Goal: Task Accomplishment & Management: Use online tool/utility

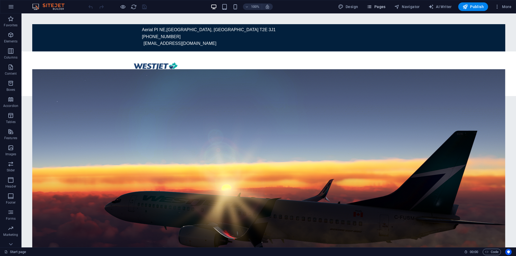
click at [375, 9] on span "Pages" at bounding box center [376, 6] width 19 height 5
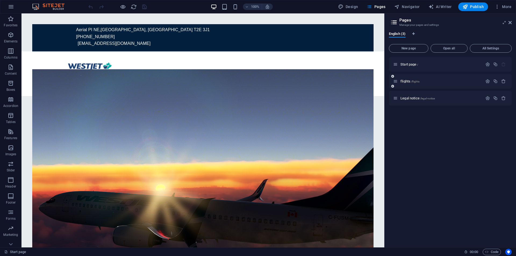
click at [424, 81] on p "flights /flights" at bounding box center [441, 81] width 81 height 3
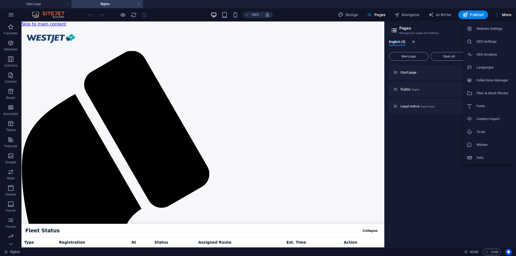
click at [364, 33] on div at bounding box center [258, 128] width 516 height 256
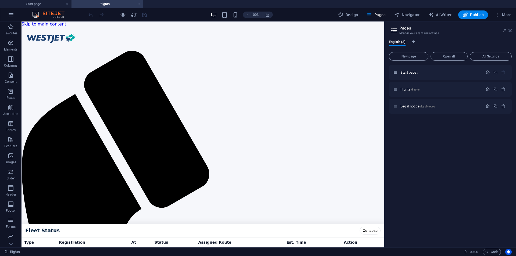
drag, startPoint x: 510, startPoint y: 31, endPoint x: 383, endPoint y: 44, distance: 128.1
click at [510, 31] on icon at bounding box center [510, 31] width 3 height 4
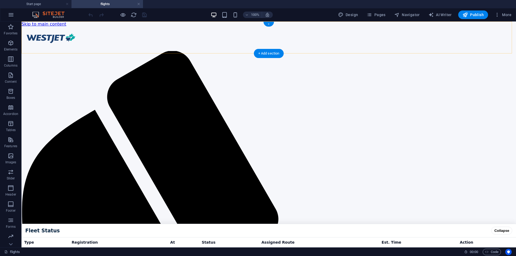
click at [268, 23] on div "+" at bounding box center [268, 24] width 10 height 5
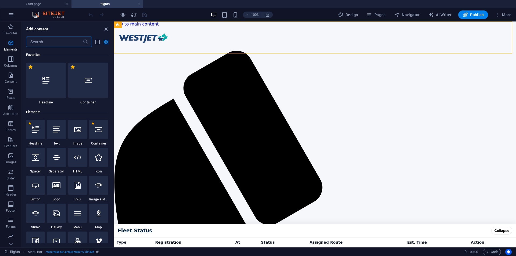
scroll to position [941, 0]
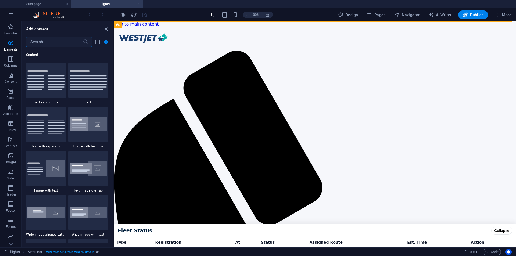
click at [59, 43] on input "text" at bounding box center [54, 42] width 57 height 11
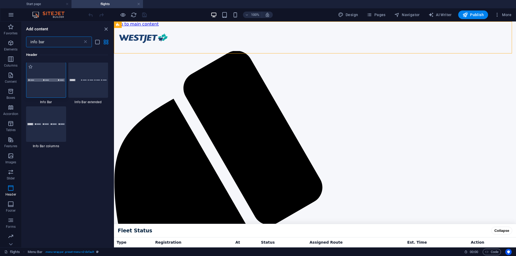
scroll to position [0, 0]
type input "info bar"
click at [53, 86] on div at bounding box center [46, 80] width 40 height 35
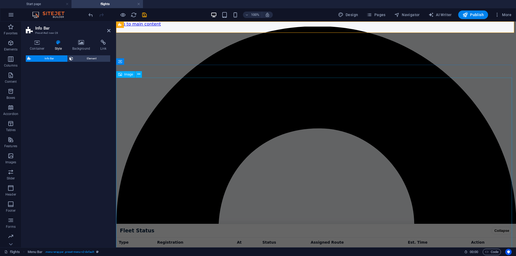
select select "rem"
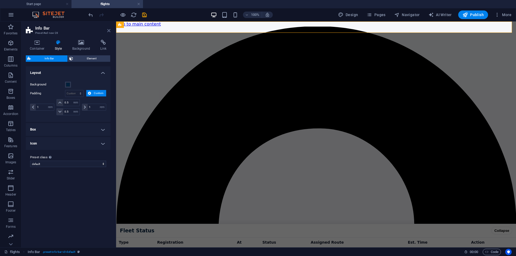
click at [109, 32] on icon at bounding box center [108, 31] width 3 height 4
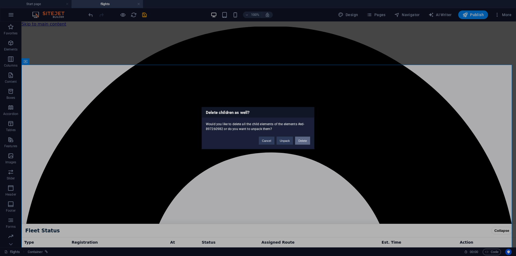
click at [304, 141] on button "Delete" at bounding box center [302, 141] width 15 height 8
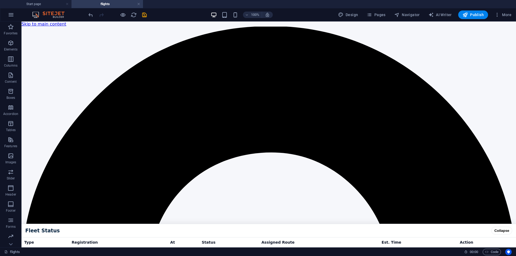
click at [95, 13] on div at bounding box center [117, 14] width 60 height 9
click at [93, 15] on icon "undo" at bounding box center [91, 15] width 6 height 6
click at [51, 8] on li "Start page" at bounding box center [36, 4] width 72 height 8
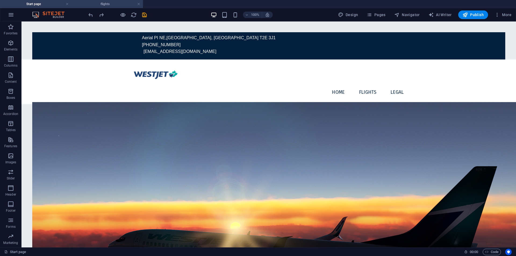
click at [106, 4] on h4 "flights" at bounding box center [108, 4] width 72 height 6
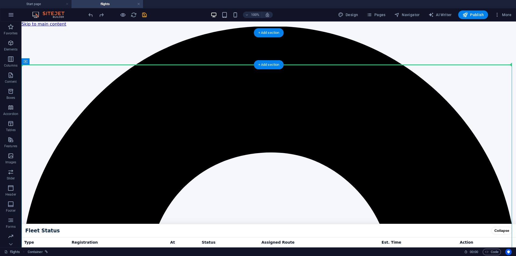
drag, startPoint x: 175, startPoint y: 108, endPoint x: 175, endPoint y: 63, distance: 44.9
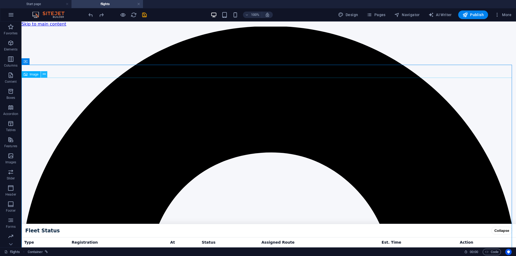
click at [44, 76] on icon at bounding box center [44, 75] width 3 height 6
click at [35, 77] on div "Image" at bounding box center [31, 74] width 19 height 6
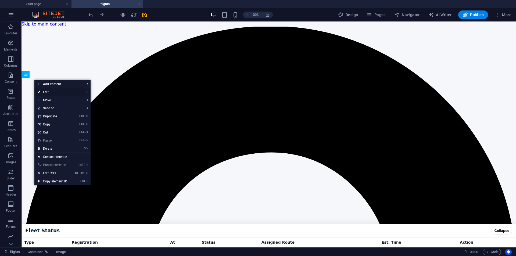
click at [61, 93] on link "⏎ Edit" at bounding box center [52, 92] width 36 height 8
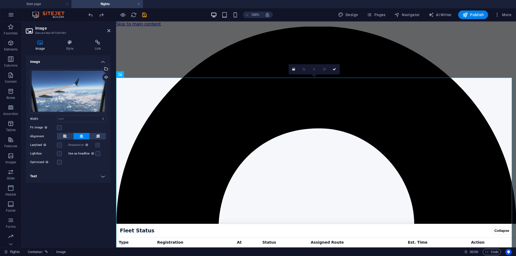
drag, startPoint x: 61, startPoint y: 93, endPoint x: 78, endPoint y: 61, distance: 36.2
click at [78, 61] on h4 "Image" at bounding box center [68, 60] width 85 height 10
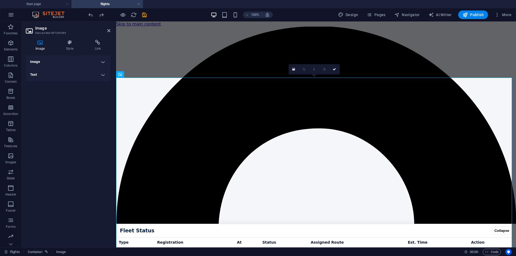
click at [80, 62] on h4 "Image" at bounding box center [68, 61] width 85 height 13
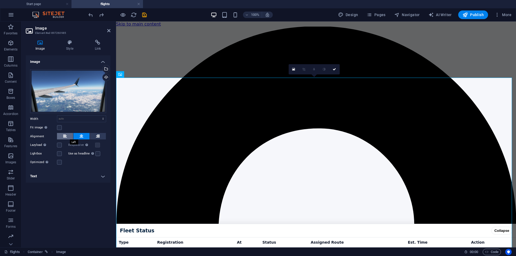
click at [68, 136] on button at bounding box center [65, 136] width 16 height 6
click at [80, 135] on icon at bounding box center [82, 136] width 4 height 6
click at [59, 129] on label at bounding box center [59, 127] width 5 height 5
click at [0, 0] on input "Fit image Automatically fit image to a fixed width and height" at bounding box center [0, 0] width 0 height 0
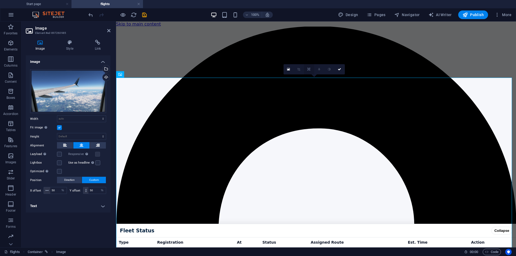
click at [308, 72] on link at bounding box center [309, 69] width 10 height 10
click at [309, 58] on icon at bounding box center [308, 59] width 3 height 3
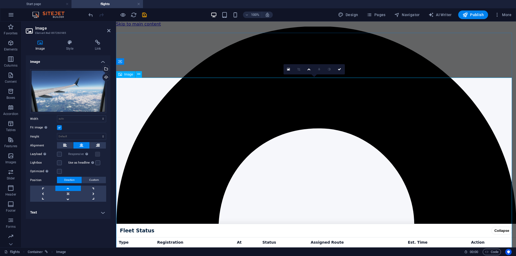
scroll to position [45, 0]
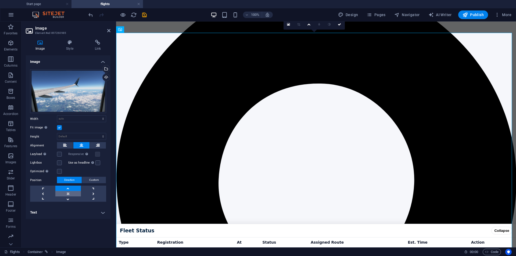
click at [72, 192] on link at bounding box center [67, 193] width 25 height 5
click at [41, 187] on link at bounding box center [42, 188] width 25 height 5
click at [65, 195] on link at bounding box center [67, 193] width 25 height 5
click at [73, 187] on link at bounding box center [67, 188] width 25 height 5
click at [90, 175] on div "Drag files here, click to choose files or select files from Files or our free s…" at bounding box center [68, 135] width 85 height 141
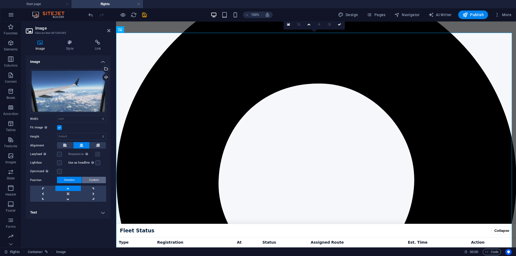
click at [92, 179] on span "Custom" at bounding box center [94, 180] width 10 height 6
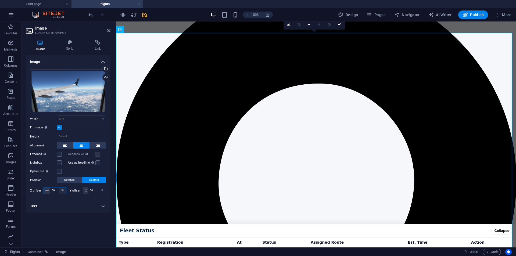
click at [59, 188] on select "px rem % vh vw" at bounding box center [63, 190] width 8 height 6
click at [82, 205] on h4 "Text" at bounding box center [68, 206] width 85 height 13
click at [84, 187] on span at bounding box center [85, 190] width 5 height 6
drag, startPoint x: 94, startPoint y: 190, endPoint x: 89, endPoint y: 193, distance: 5.8
click at [89, 193] on input "50" at bounding box center [96, 190] width 17 height 6
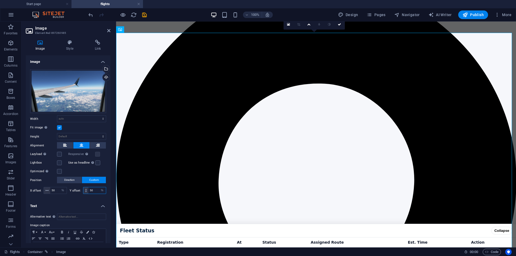
scroll to position [19, 0]
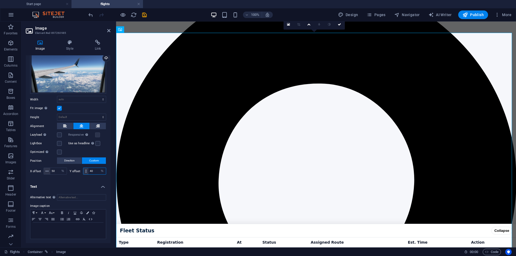
type input "40"
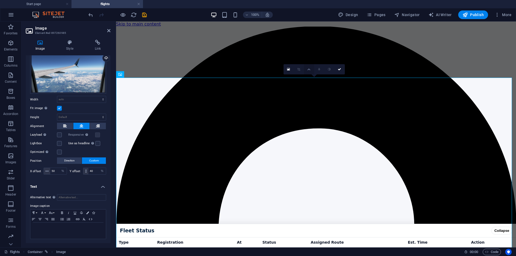
click at [308, 70] on icon at bounding box center [308, 69] width 3 height 3
click at [311, 59] on link at bounding box center [309, 59] width 10 height 10
click at [340, 70] on icon at bounding box center [339, 69] width 3 height 3
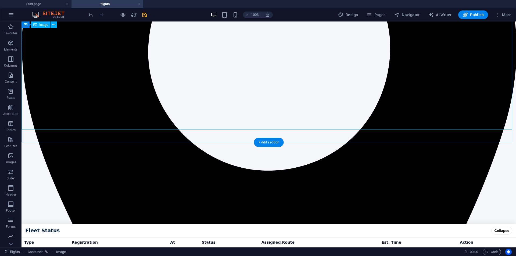
scroll to position [297, 0]
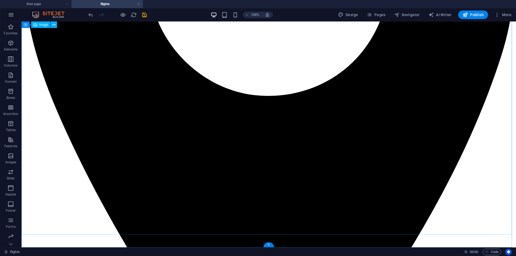
scroll to position [119, 0]
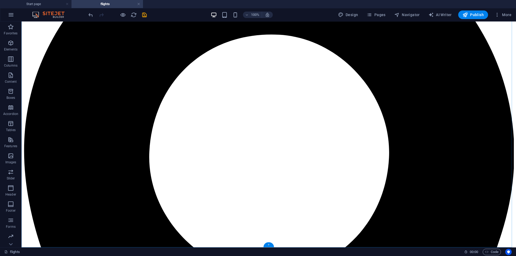
click at [270, 245] on div "+" at bounding box center [268, 245] width 10 height 5
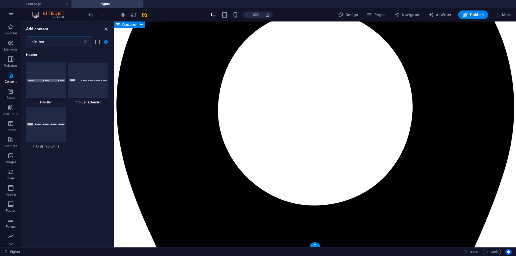
scroll to position [67, 0]
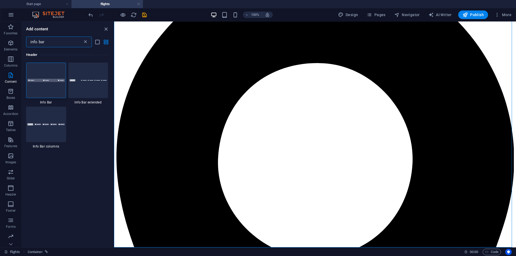
click at [86, 44] on icon at bounding box center [85, 41] width 5 height 5
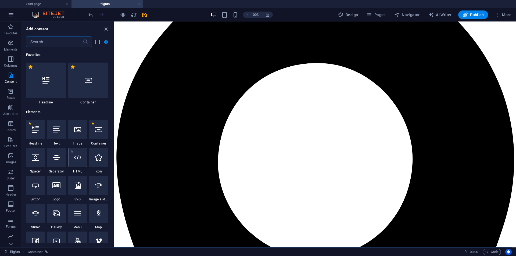
click at [78, 164] on div at bounding box center [77, 157] width 19 height 19
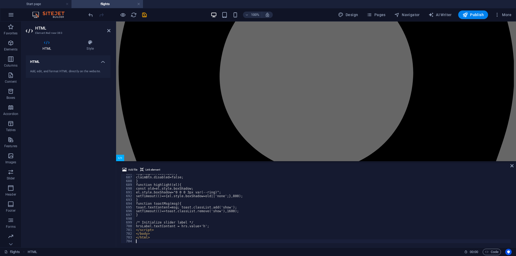
scroll to position [2581, 0]
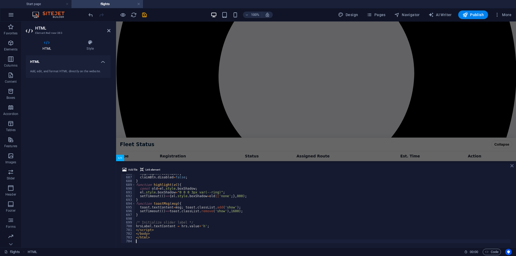
click at [511, 165] on icon at bounding box center [512, 166] width 3 height 4
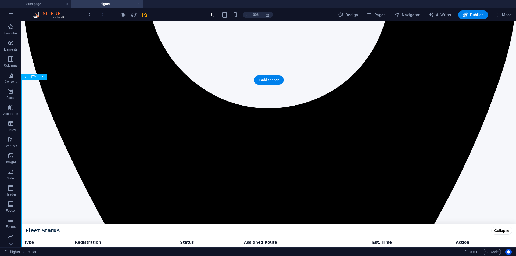
scroll to position [297, 0]
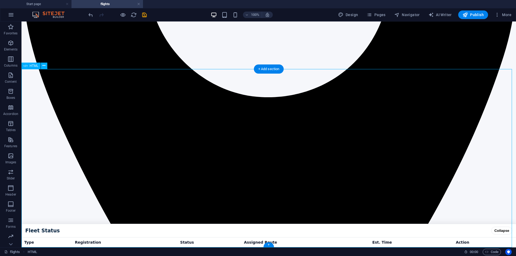
click at [144, 15] on icon "save" at bounding box center [144, 15] width 6 height 6
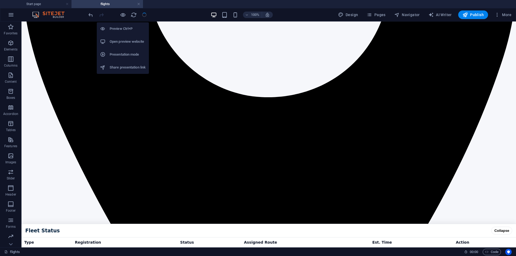
click at [122, 41] on h6 "Open preview website" at bounding box center [128, 41] width 36 height 6
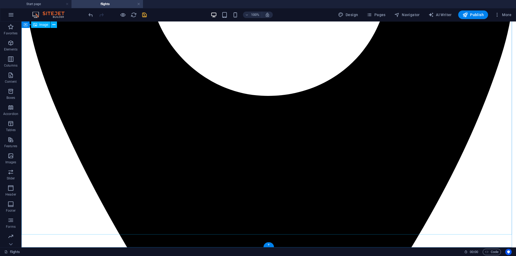
scroll to position [119, 0]
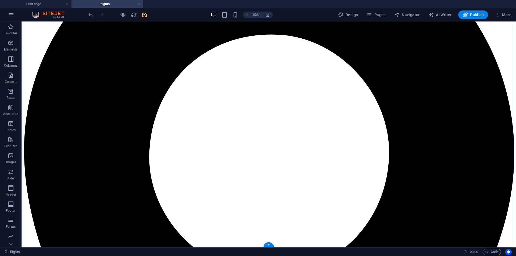
click at [269, 245] on div "+" at bounding box center [268, 245] width 10 height 5
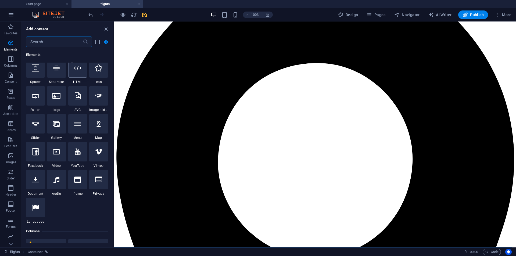
scroll to position [0, 0]
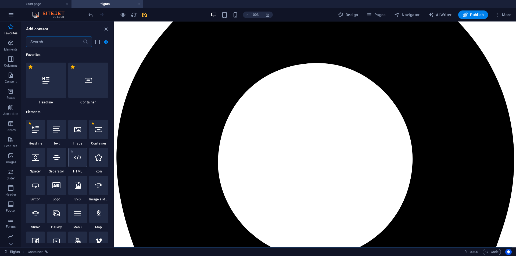
click at [80, 163] on div at bounding box center [77, 157] width 19 height 19
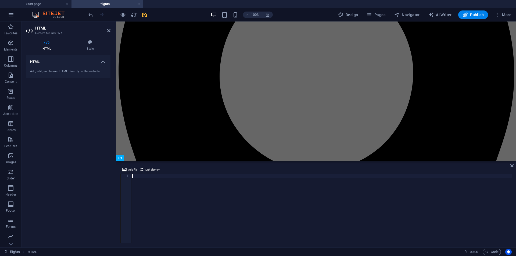
scroll to position [2581, 0]
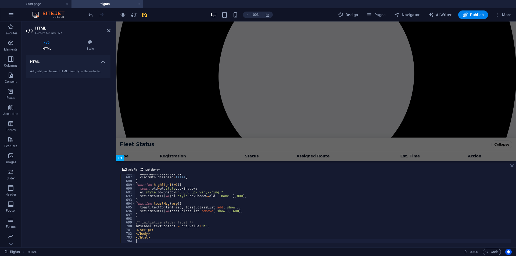
click at [512, 165] on icon at bounding box center [512, 166] width 3 height 4
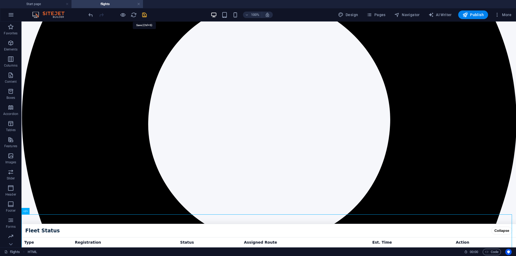
click at [145, 14] on icon "save" at bounding box center [144, 15] width 6 height 6
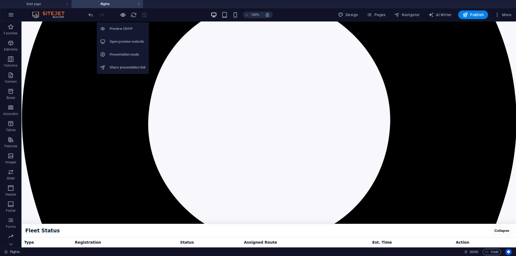
click at [124, 16] on icon "button" at bounding box center [123, 15] width 6 height 6
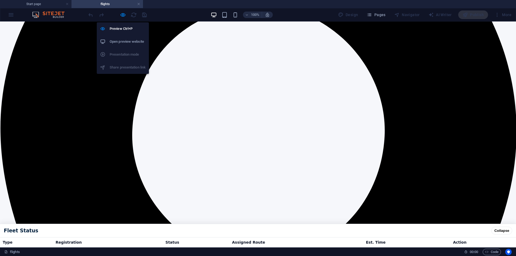
click at [119, 38] on li "Open preview website" at bounding box center [123, 41] width 52 height 13
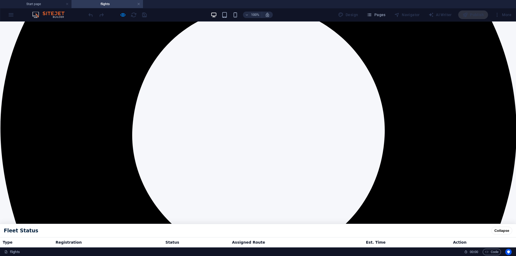
scroll to position [302, 0]
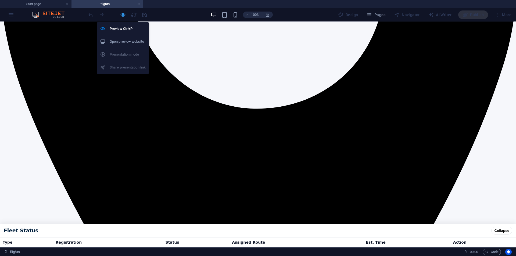
click at [122, 17] on icon "button" at bounding box center [123, 15] width 6 height 6
click at [120, 26] on h6 "Preview Ctrl+P" at bounding box center [128, 29] width 36 height 6
click at [123, 30] on h6 "Preview Ctrl+P" at bounding box center [128, 29] width 36 height 6
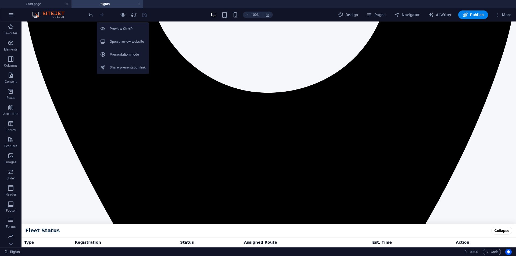
scroll to position [297, 0]
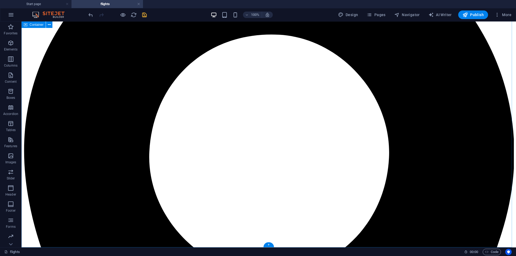
drag, startPoint x: 268, startPoint y: 245, endPoint x: 86, endPoint y: 191, distance: 190.1
click at [268, 245] on div "+" at bounding box center [268, 245] width 10 height 5
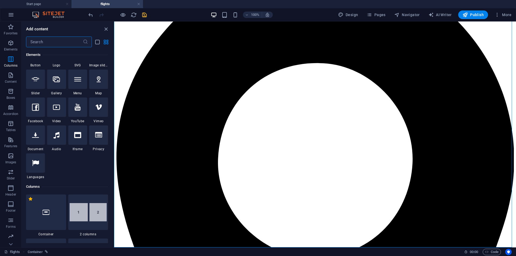
scroll to position [45, 0]
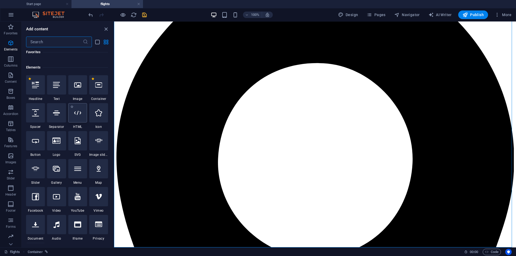
click at [79, 111] on icon at bounding box center [77, 112] width 7 height 7
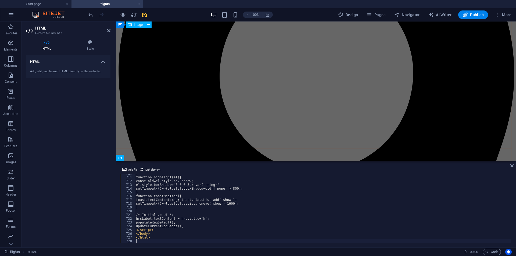
scroll to position [2671, 0]
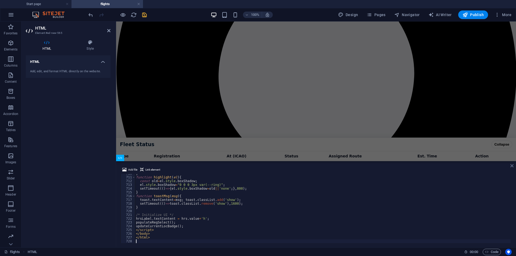
click at [511, 164] on icon at bounding box center [512, 166] width 3 height 4
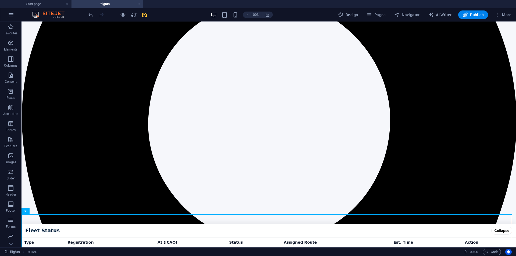
click at [141, 15] on icon "save" at bounding box center [144, 15] width 6 height 6
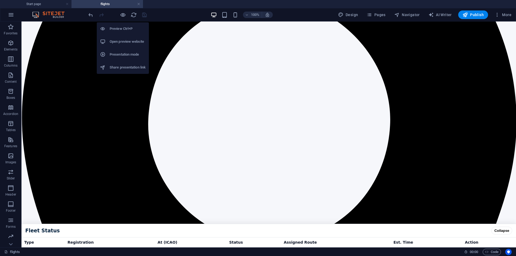
click at [121, 41] on h6 "Open preview website" at bounding box center [128, 41] width 36 height 6
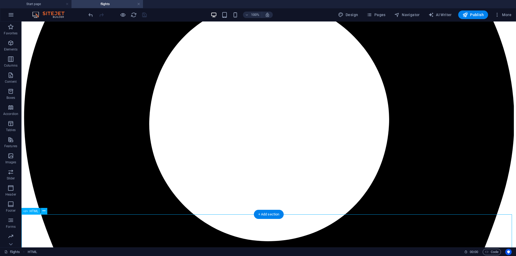
scroll to position [119, 0]
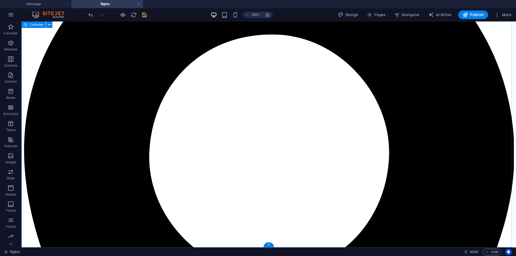
click at [268, 244] on div "+" at bounding box center [268, 245] width 10 height 5
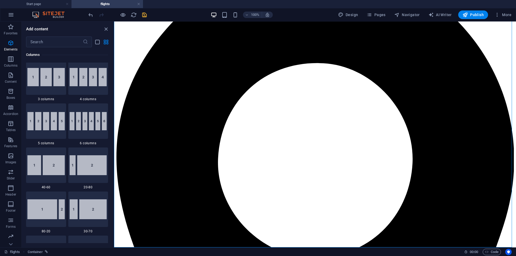
scroll to position [45, 0]
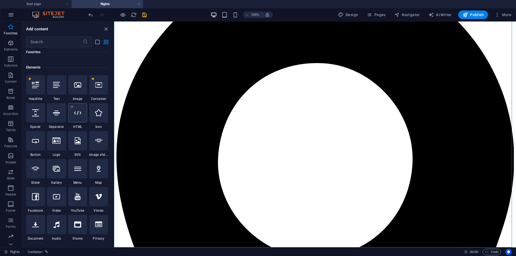
click at [76, 110] on icon at bounding box center [77, 112] width 7 height 7
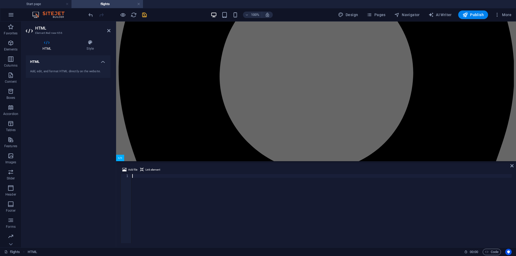
scroll to position [2517, 0]
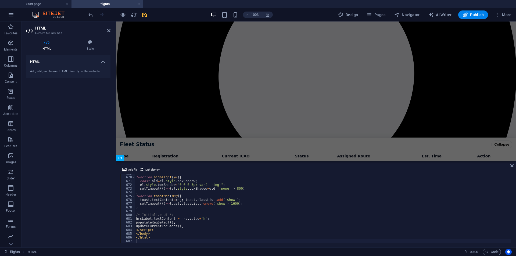
click at [514, 167] on div "Add file Link element 669 670 671 672 673 674 675 676 677 678 679 680 681 682 6…" at bounding box center [316, 204] width 400 height 85
click at [511, 167] on aside "Add file Link element 669 670 671 672 673 674 675 676 677 678 679 680 681 682 6…" at bounding box center [316, 204] width 400 height 86
click at [511, 167] on icon at bounding box center [512, 166] width 3 height 4
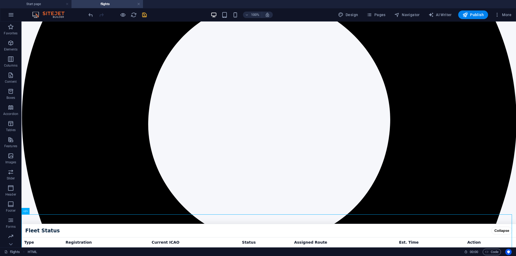
click at [147, 17] on icon "save" at bounding box center [144, 15] width 6 height 6
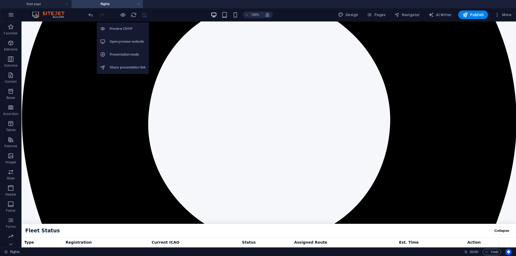
click at [123, 40] on h6 "Open preview website" at bounding box center [128, 41] width 36 height 6
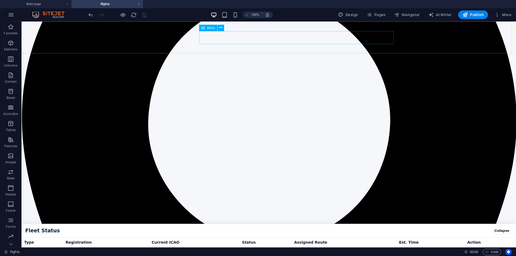
click at [220, 29] on icon at bounding box center [220, 28] width 3 height 6
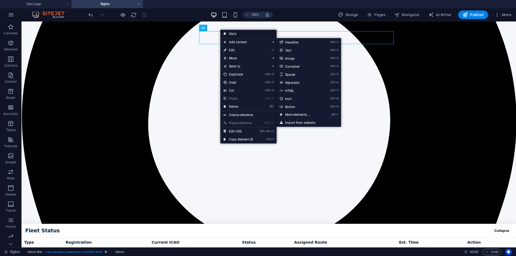
click at [236, 34] on link "Style" at bounding box center [248, 34] width 56 height 8
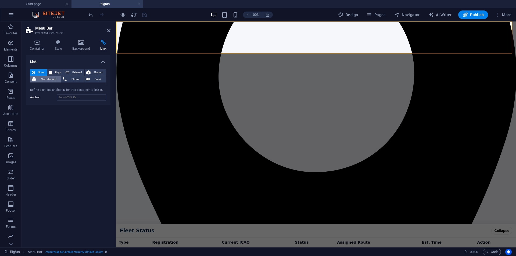
click at [60, 76] on button "Next element" at bounding box center [45, 79] width 31 height 6
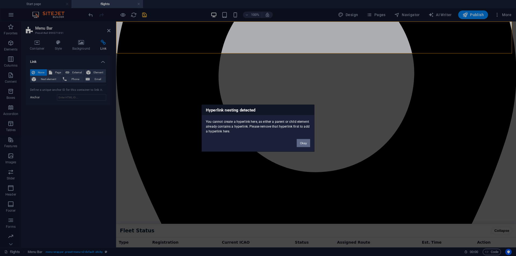
drag, startPoint x: 308, startPoint y: 142, endPoint x: 192, endPoint y: 120, distance: 118.1
click at [308, 142] on button "Okay" at bounding box center [303, 143] width 13 height 8
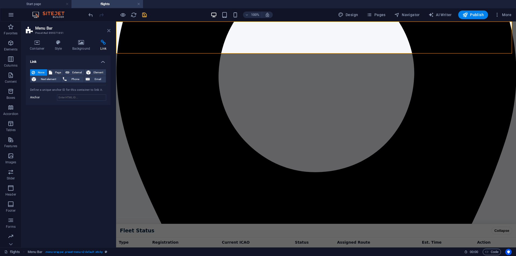
click at [108, 31] on icon at bounding box center [108, 31] width 3 height 4
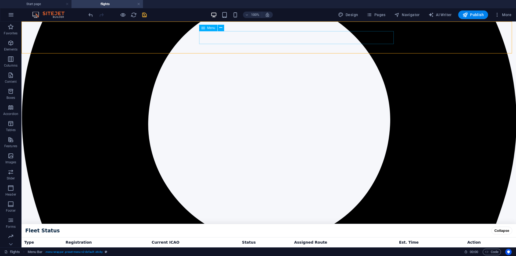
click at [218, 29] on button at bounding box center [221, 28] width 6 height 6
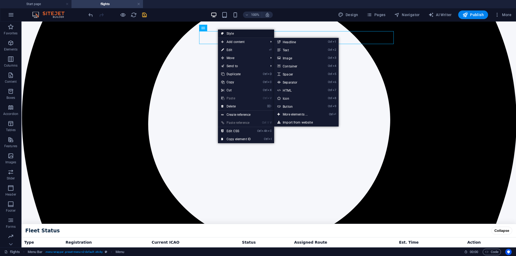
click at [235, 33] on link "Style" at bounding box center [246, 34] width 56 height 8
select select "rem"
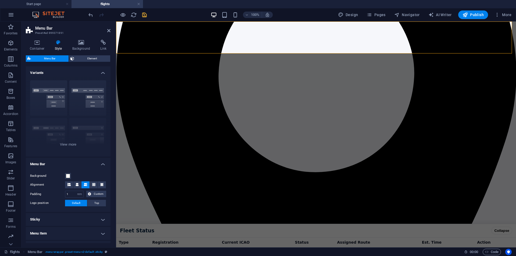
click at [101, 51] on div "Container Style Background Link Size Height Default px rem % vh vw Min. height …" at bounding box center [68, 142] width 85 height 204
click at [101, 50] on h4 "Link" at bounding box center [103, 45] width 14 height 11
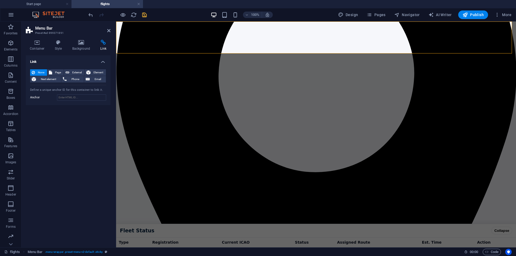
click at [77, 33] on h3 "Preset #ed-899371891" at bounding box center [67, 33] width 65 height 5
click at [79, 44] on icon at bounding box center [81, 42] width 26 height 5
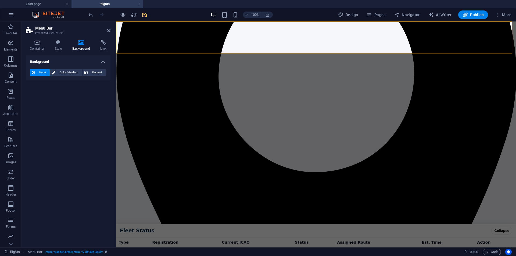
click at [68, 48] on h4 "Background" at bounding box center [82, 45] width 28 height 11
click at [61, 49] on h4 "Style" at bounding box center [59, 45] width 17 height 11
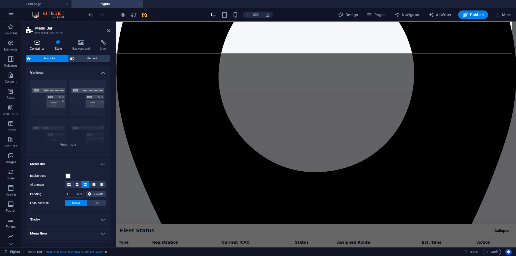
click at [39, 43] on icon at bounding box center [37, 42] width 23 height 5
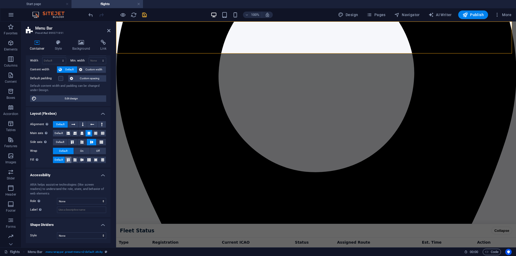
scroll to position [0, 0]
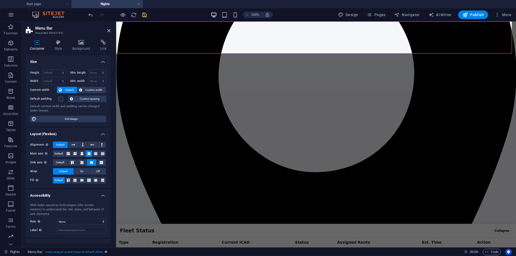
click at [104, 137] on h4 "Layout (Flexbox)" at bounding box center [68, 133] width 85 height 10
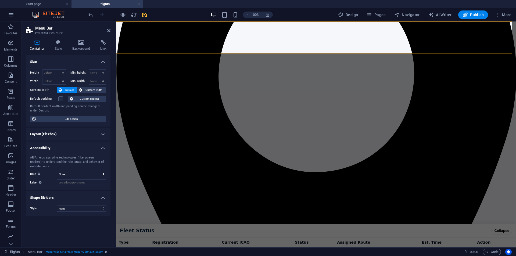
click at [101, 57] on h4 "Size" at bounding box center [68, 60] width 85 height 10
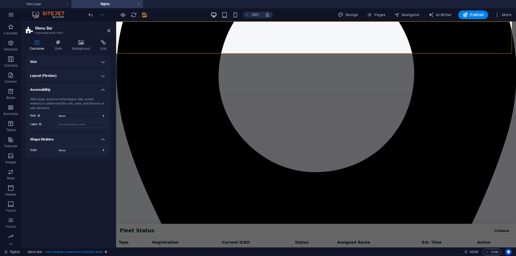
click at [96, 140] on h4 "Shape Dividers" at bounding box center [68, 138] width 85 height 10
click at [97, 88] on h4 "Accessibility" at bounding box center [68, 88] width 85 height 10
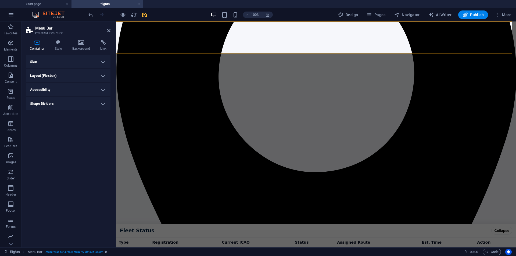
click at [112, 31] on aside "Menu Bar Preset #ed-899371891 Container Style Background Link Size Height Defau…" at bounding box center [69, 135] width 95 height 226
click at [110, 31] on icon at bounding box center [108, 31] width 3 height 4
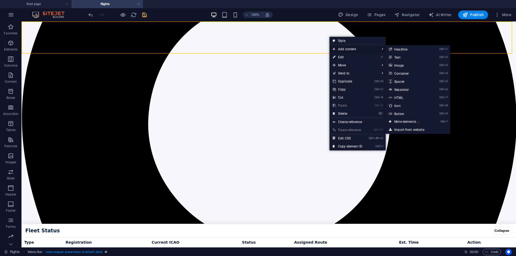
click at [353, 48] on span "Add content" at bounding box center [354, 49] width 48 height 8
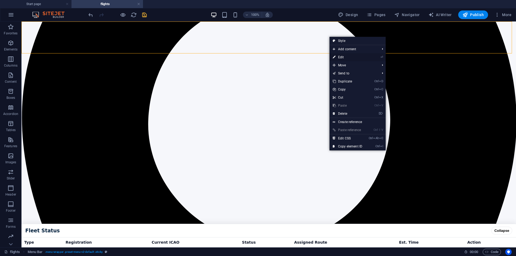
click at [352, 57] on link "⏎ Edit" at bounding box center [348, 57] width 36 height 8
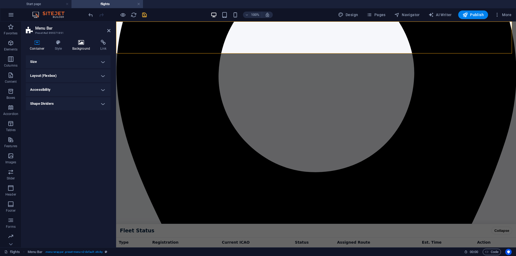
click at [82, 42] on icon at bounding box center [81, 42] width 26 height 5
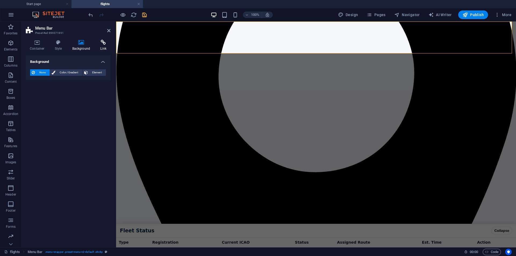
click at [105, 45] on h4 "Link" at bounding box center [103, 45] width 14 height 11
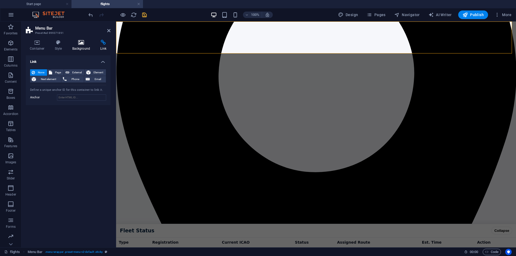
click at [84, 45] on icon at bounding box center [81, 42] width 26 height 5
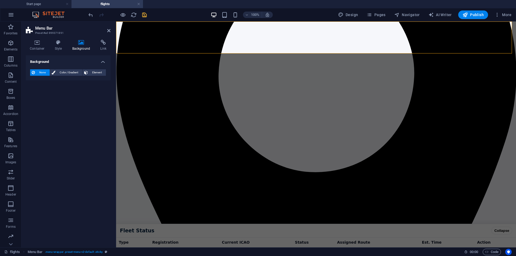
click at [106, 62] on h4 "Background" at bounding box center [68, 60] width 85 height 10
click at [97, 62] on h4 "Background" at bounding box center [68, 61] width 85 height 13
click at [105, 45] on h4 "Link" at bounding box center [103, 45] width 14 height 11
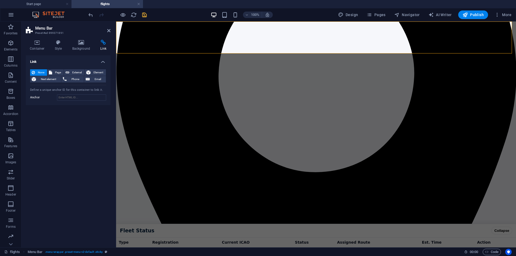
click at [99, 63] on h4 "Link" at bounding box center [68, 60] width 85 height 10
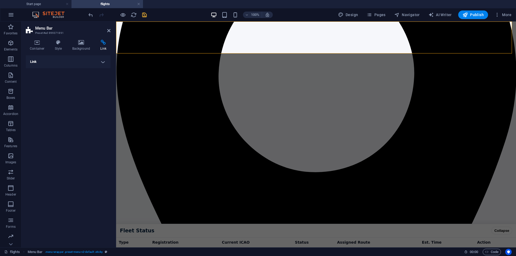
click at [104, 62] on h4 "Link" at bounding box center [68, 61] width 85 height 13
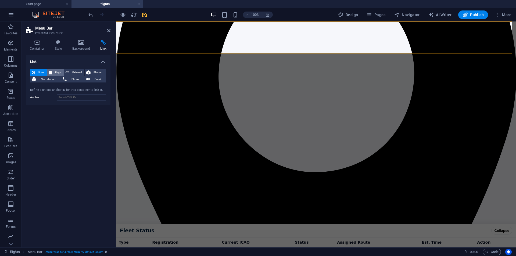
click at [61, 71] on span "Page" at bounding box center [58, 72] width 8 height 6
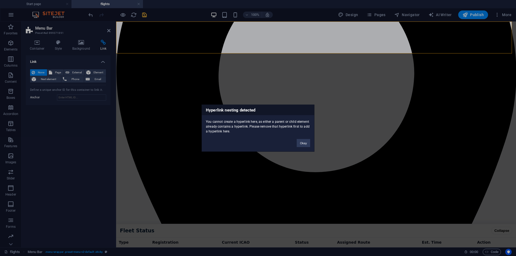
drag, startPoint x: 298, startPoint y: 149, endPoint x: 302, endPoint y: 139, distance: 10.5
click at [298, 148] on div "Hyperlink nesting detected You cannot create a hyperlink here, as either a pare…" at bounding box center [258, 128] width 113 height 47
drag, startPoint x: 303, startPoint y: 147, endPoint x: 181, endPoint y: 127, distance: 123.1
click at [303, 147] on button "Okay" at bounding box center [303, 143] width 13 height 8
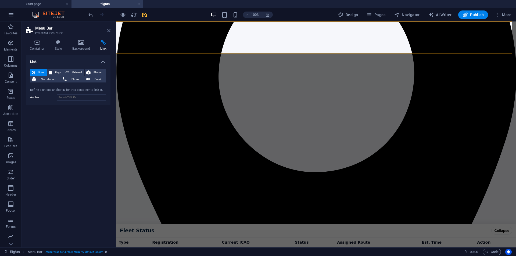
click at [110, 30] on icon at bounding box center [108, 31] width 3 height 4
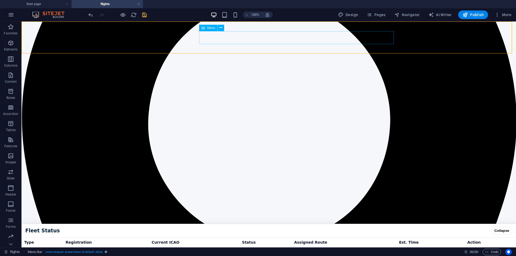
click at [210, 31] on div "Menu" at bounding box center [208, 28] width 18 height 6
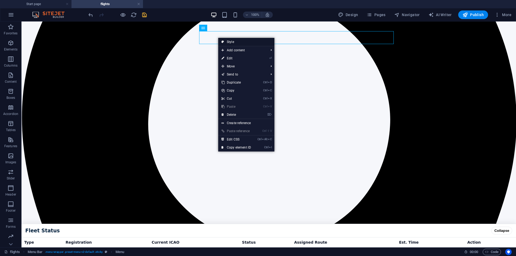
click at [262, 43] on link "Style" at bounding box center [246, 42] width 56 height 8
select select "rem"
select select "px"
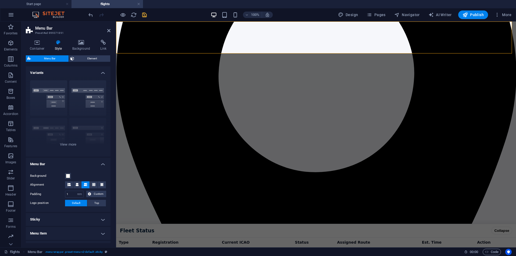
click at [104, 74] on h4 "Variants" at bounding box center [68, 71] width 85 height 10
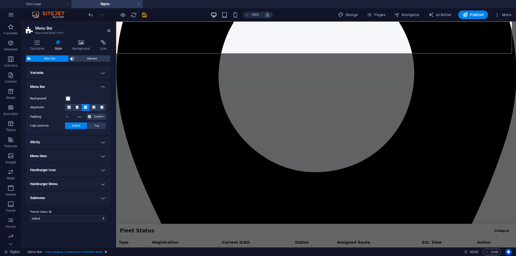
click at [99, 85] on h4 "Menu Bar" at bounding box center [68, 85] width 85 height 10
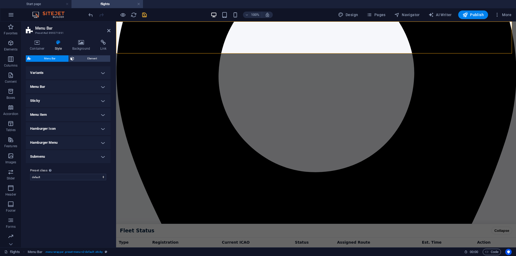
click at [51, 162] on h4 "Submenu" at bounding box center [68, 156] width 85 height 13
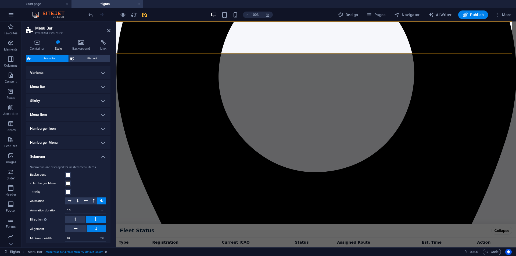
click at [53, 161] on div "Submenus are displayed for nested menu items. Background - Hamburger Menu - Sti…" at bounding box center [68, 208] width 87 height 97
click at [54, 113] on h4 "Menu Item" at bounding box center [68, 114] width 85 height 13
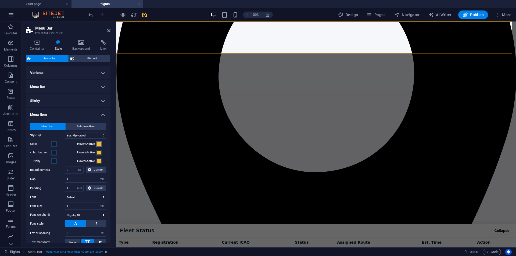
click at [97, 144] on span at bounding box center [99, 144] width 4 height 4
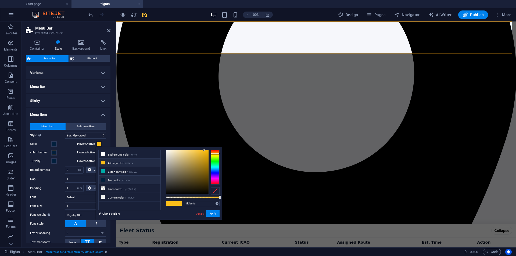
click at [115, 179] on li "Font color #02203d" at bounding box center [130, 180] width 62 height 9
type input "#02203d"
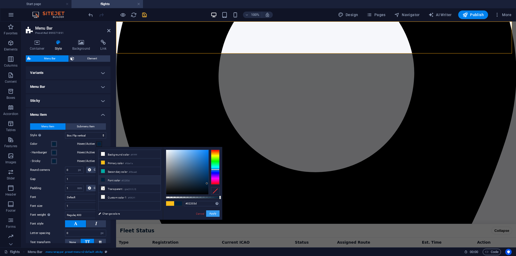
drag, startPoint x: 209, startPoint y: 212, endPoint x: 98, endPoint y: 151, distance: 127.4
click at [209, 212] on button "Apply" at bounding box center [212, 214] width 13 height 6
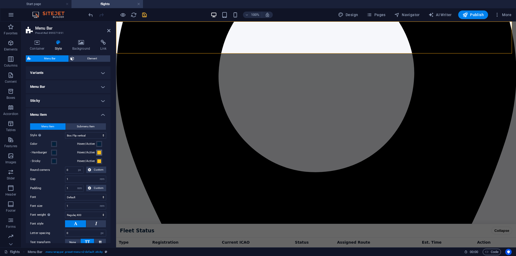
click at [97, 153] on span at bounding box center [99, 153] width 4 height 4
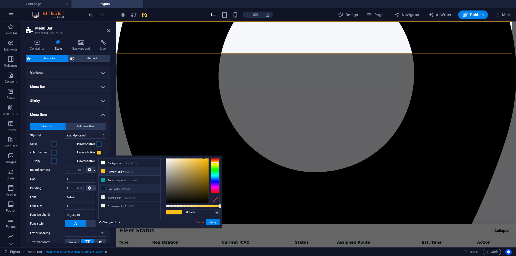
click at [117, 185] on li "Font color #02203d" at bounding box center [130, 188] width 62 height 9
type input "#02203d"
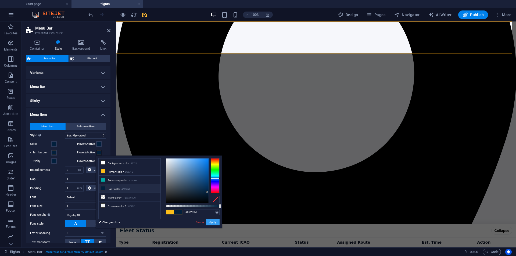
click at [214, 225] on button "Apply" at bounding box center [212, 222] width 13 height 6
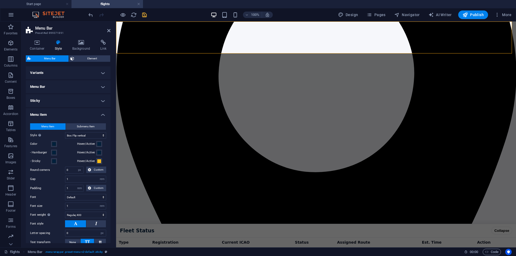
click at [95, 161] on label "Hover/Active" at bounding box center [86, 161] width 19 height 6
click at [96, 161] on button "Hover/Active" at bounding box center [99, 161] width 6 height 6
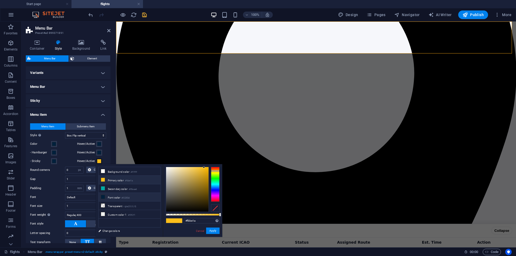
click at [131, 195] on li "Font color #02203d" at bounding box center [130, 197] width 62 height 9
type input "#02203d"
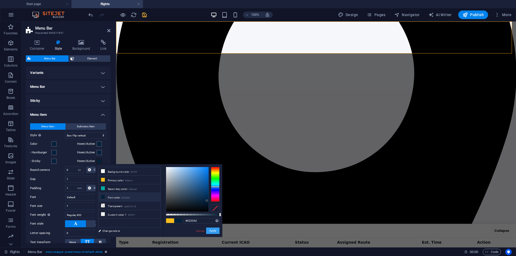
click at [215, 230] on button "Apply" at bounding box center [212, 231] width 13 height 6
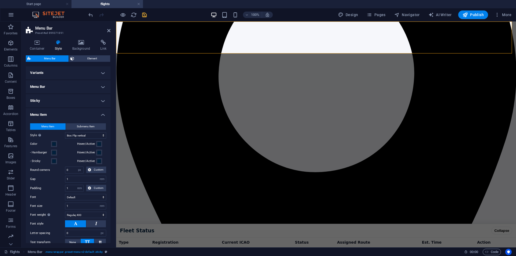
click at [143, 21] on div "100% Design Pages Navigator AI Writer Publish More" at bounding box center [258, 14] width 516 height 13
click at [144, 16] on icon "save" at bounding box center [144, 15] width 6 height 6
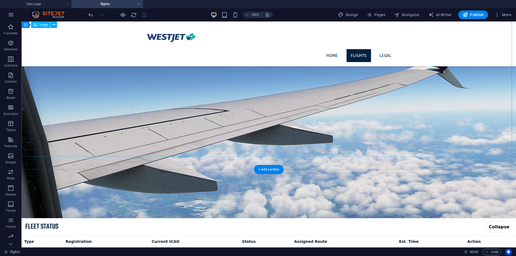
scroll to position [297, 0]
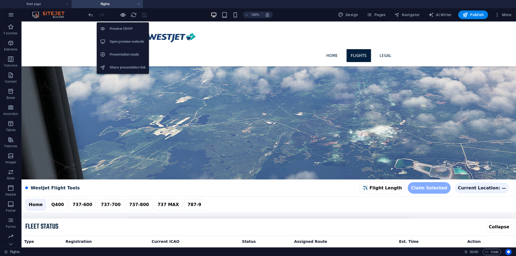
click at [123, 14] on icon "button" at bounding box center [123, 15] width 6 height 6
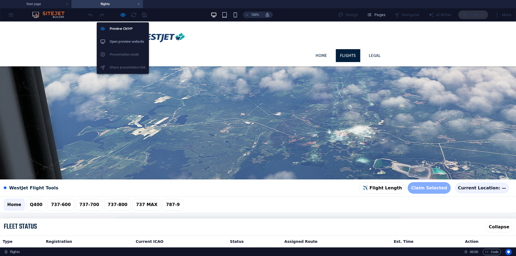
click at [122, 46] on li "Open preview website" at bounding box center [123, 41] width 52 height 13
click at [121, 14] on icon "button" at bounding box center [123, 15] width 6 height 6
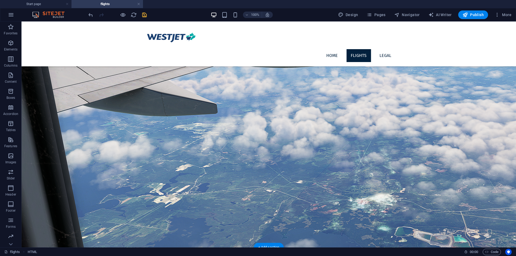
scroll to position [119, 0]
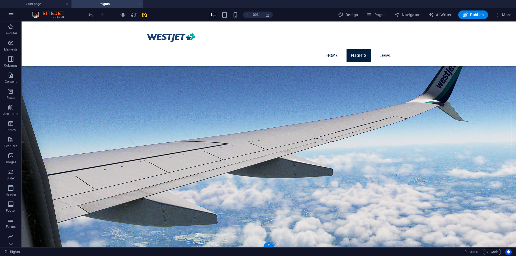
click at [268, 243] on div "+" at bounding box center [268, 245] width 10 height 5
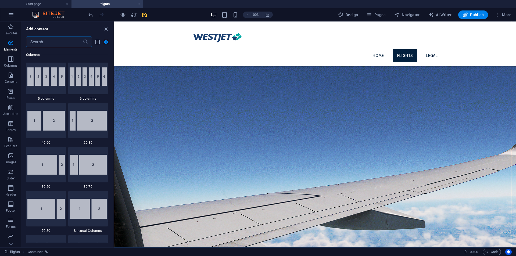
scroll to position [45, 0]
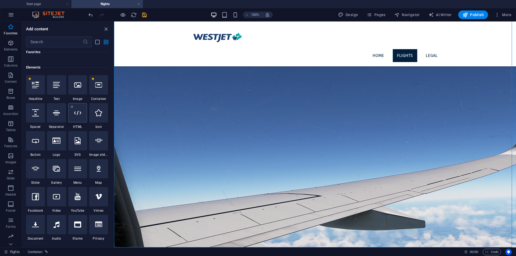
click at [84, 117] on div at bounding box center [77, 112] width 19 height 19
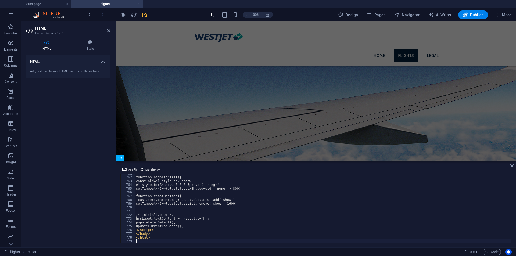
scroll to position [2863, 0]
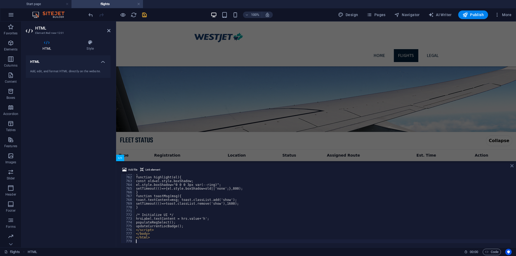
click at [512, 166] on icon at bounding box center [512, 166] width 3 height 4
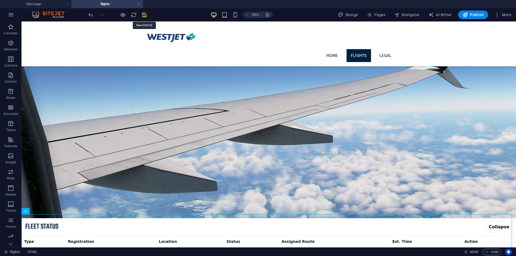
click at [145, 16] on icon "save" at bounding box center [144, 15] width 6 height 6
click at [120, 14] on icon "button" at bounding box center [123, 15] width 6 height 6
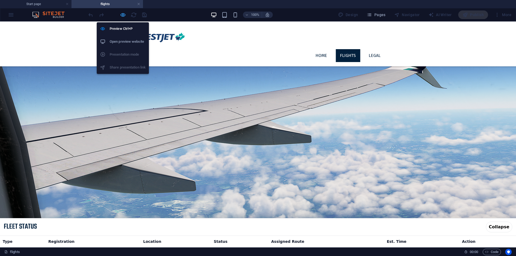
click at [120, 16] on icon "button" at bounding box center [123, 15] width 6 height 6
click at [131, 45] on h6 "Open preview website" at bounding box center [128, 41] width 36 height 6
